Goal: Transaction & Acquisition: Purchase product/service

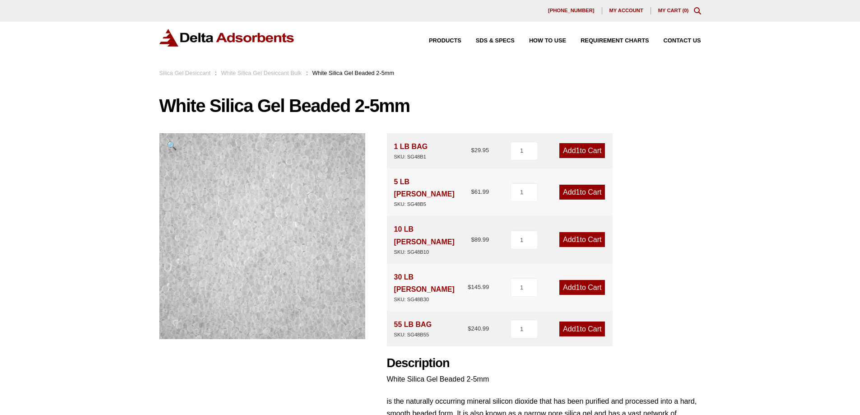
click at [199, 75] on link "Silica Gel Desiccant" at bounding box center [184, 72] width 51 height 7
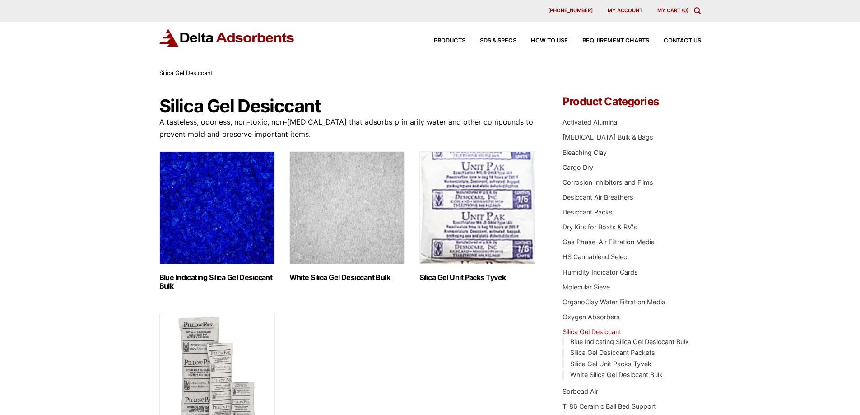
click at [365, 239] on img "Visit product category White Silica Gel Desiccant Bulk" at bounding box center [347, 207] width 116 height 113
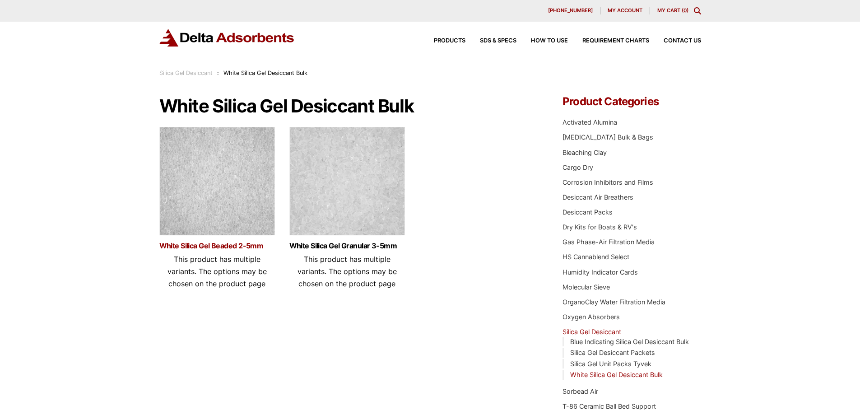
click at [195, 249] on link "White Silica Gel Beaded 2-5mm" at bounding box center [217, 246] width 116 height 8
